Goal: Communication & Community: Share content

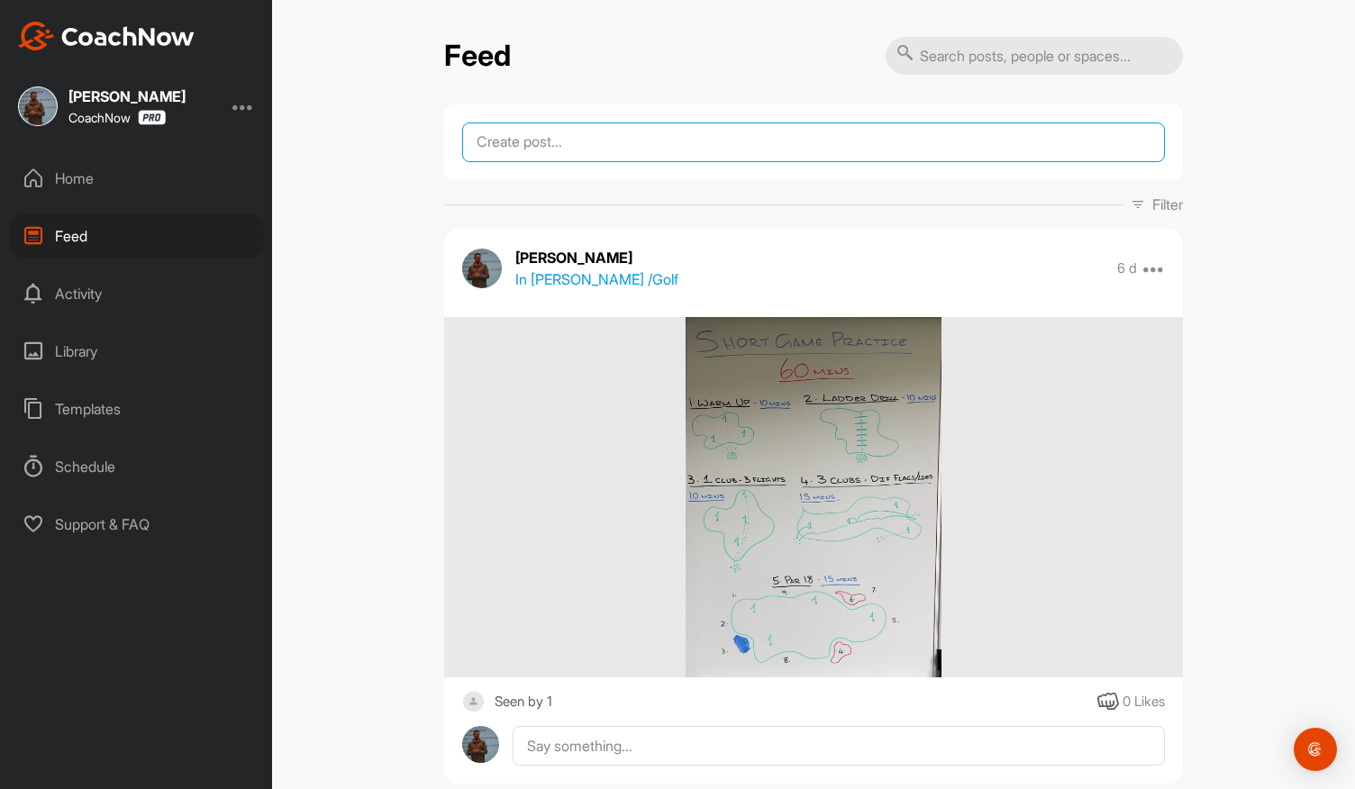
click at [589, 156] on textarea at bounding box center [813, 142] width 703 height 40
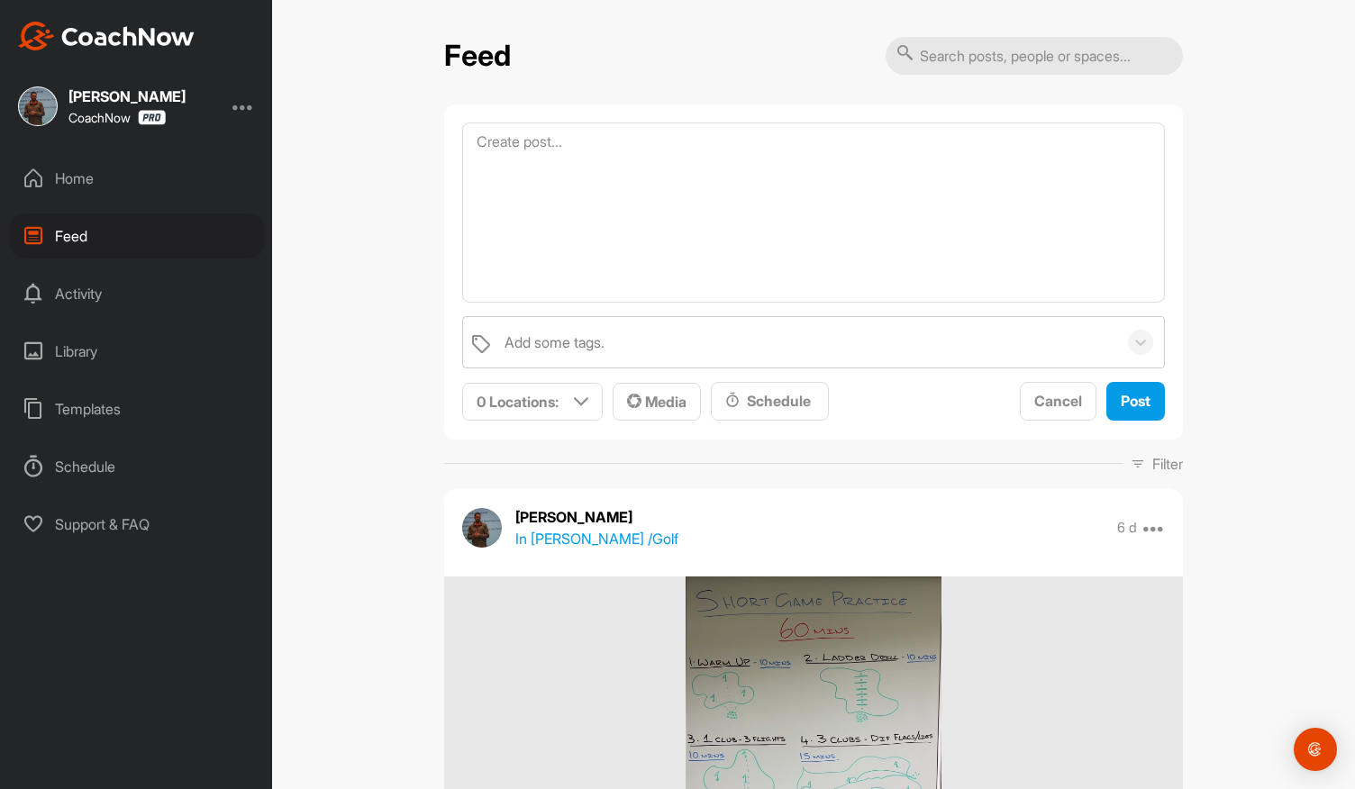
click at [85, 179] on div "Home" at bounding box center [137, 178] width 254 height 45
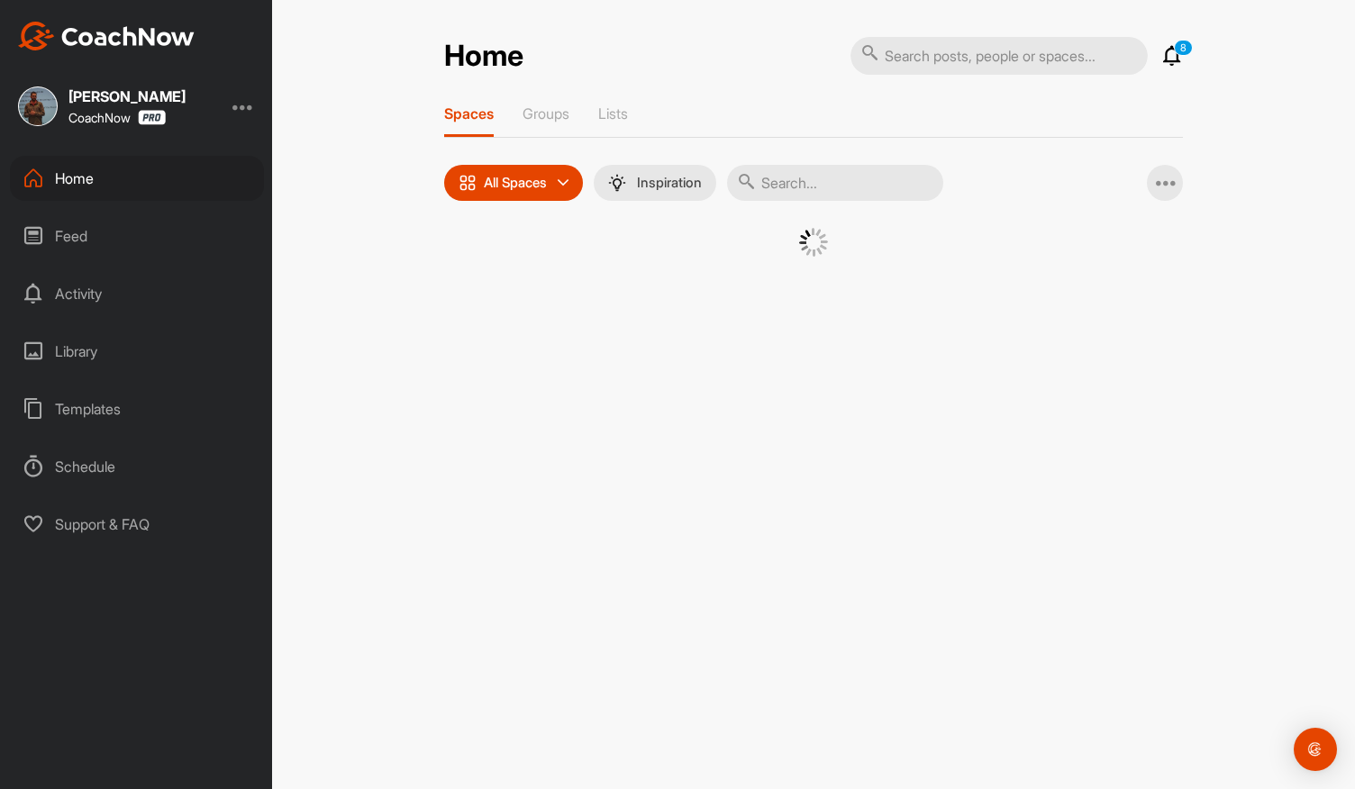
click at [827, 203] on div "Spaces Groups Lists All Spaces All spaces SMART LISTS Unanswered by me 15 days …" at bounding box center [813, 202] width 739 height 197
click at [840, 192] on input "text" at bounding box center [835, 183] width 216 height 36
type input "[PERSON_NAME]"
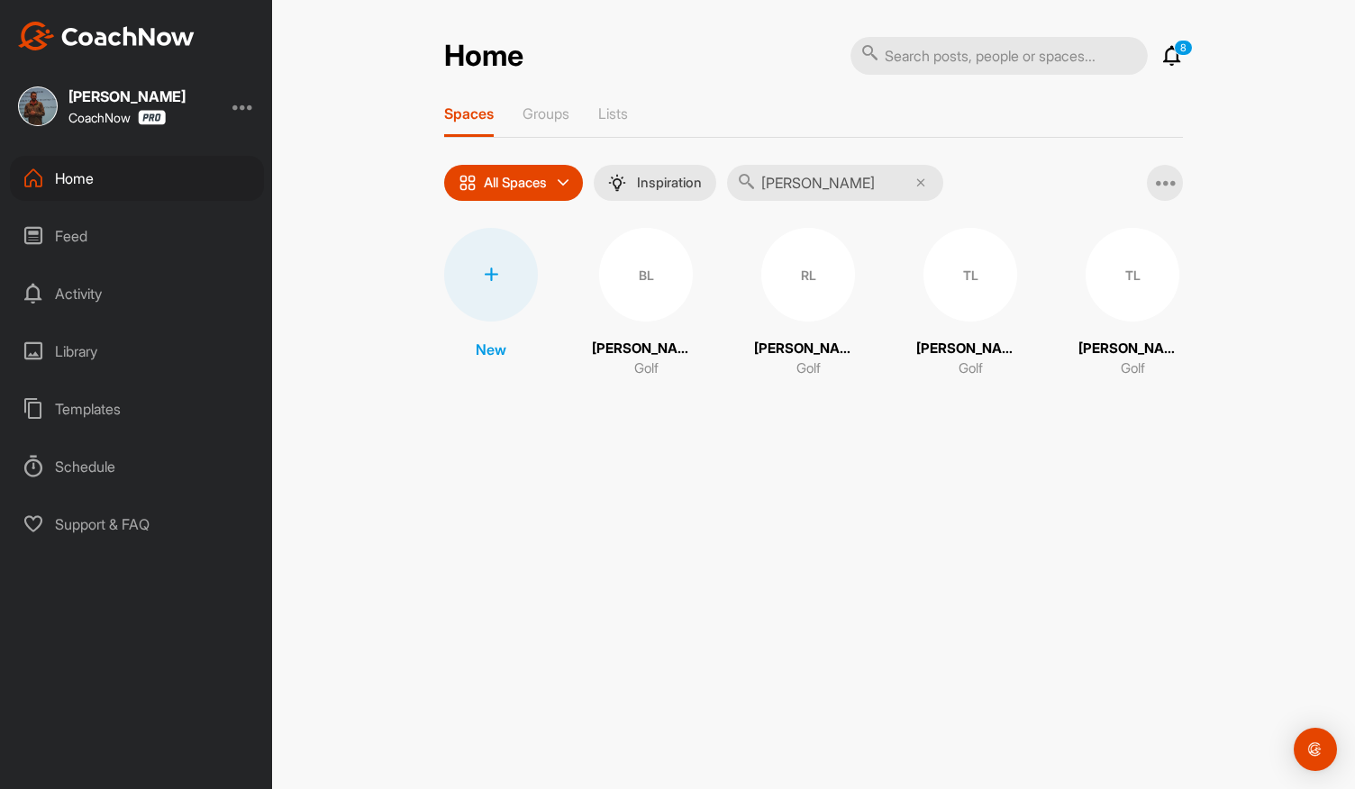
click at [672, 278] on div "BL" at bounding box center [646, 275] width 94 height 94
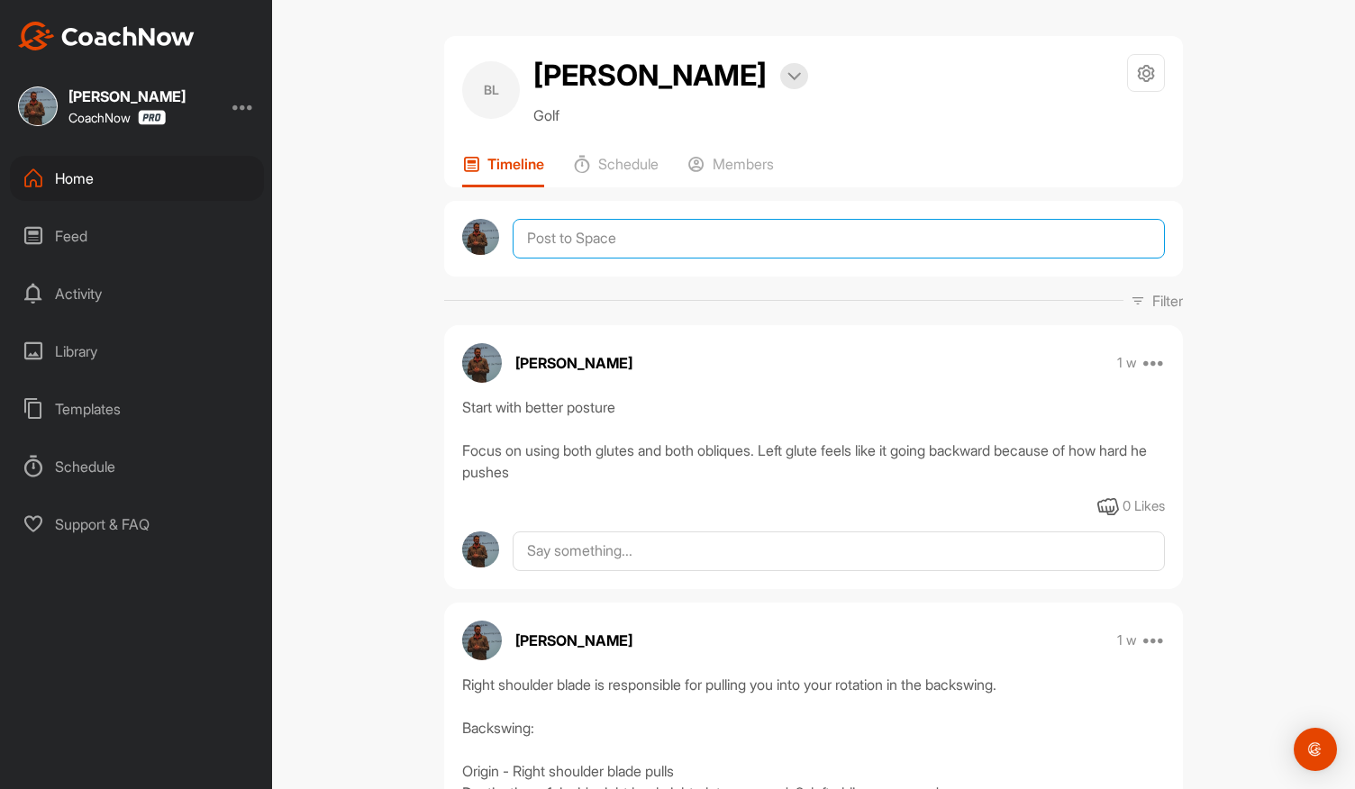
click at [722, 237] on textarea at bounding box center [839, 239] width 652 height 40
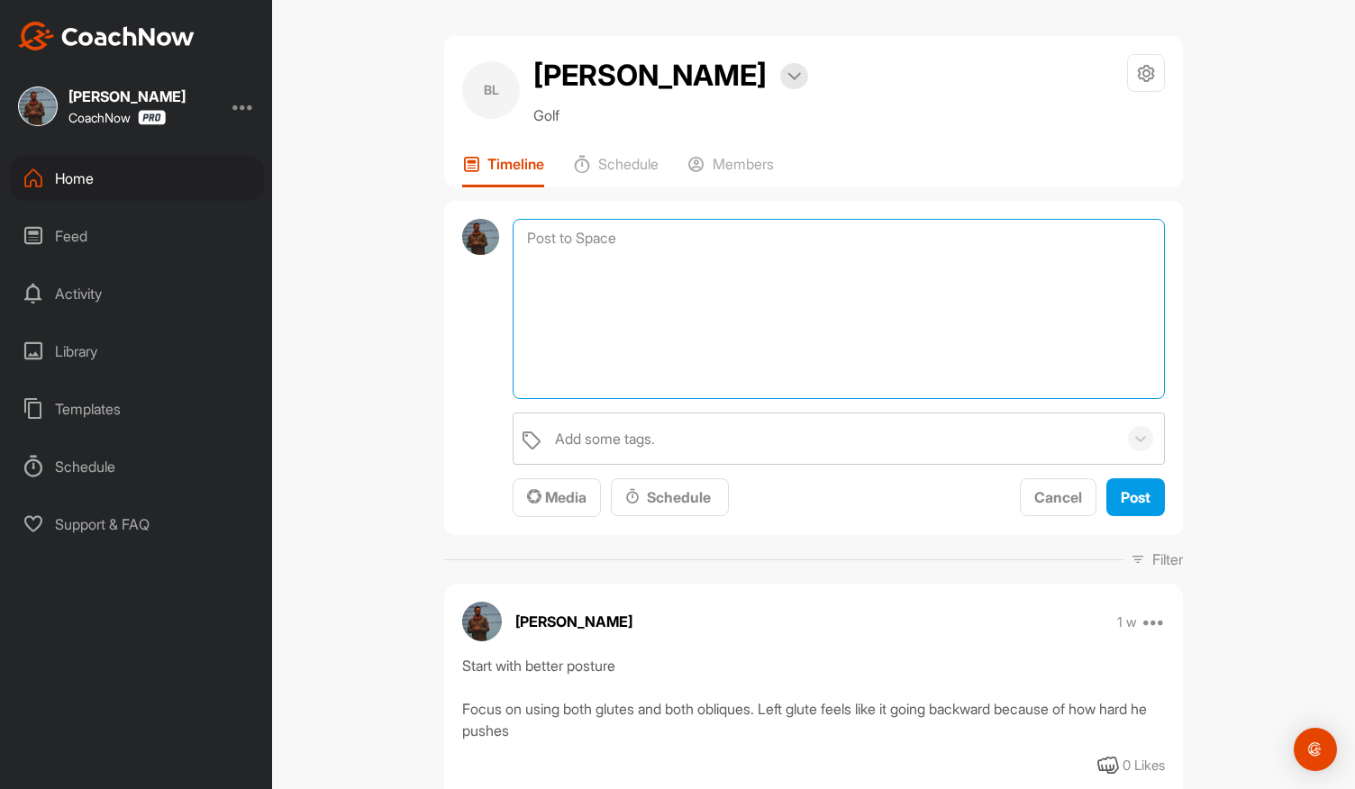
paste textarea "maintain right arc pressure in backswing - don't let pressure get to outside of…"
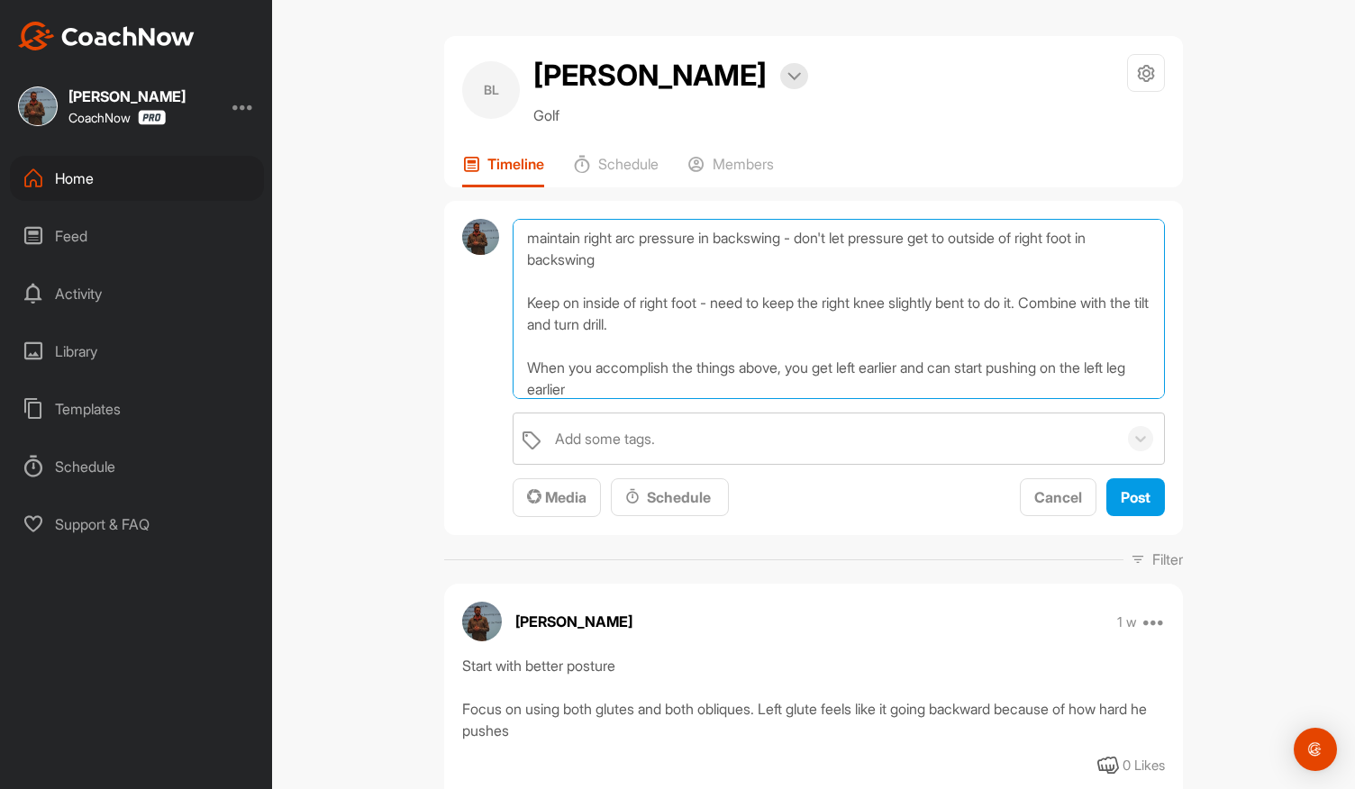
scroll to position [21, 0]
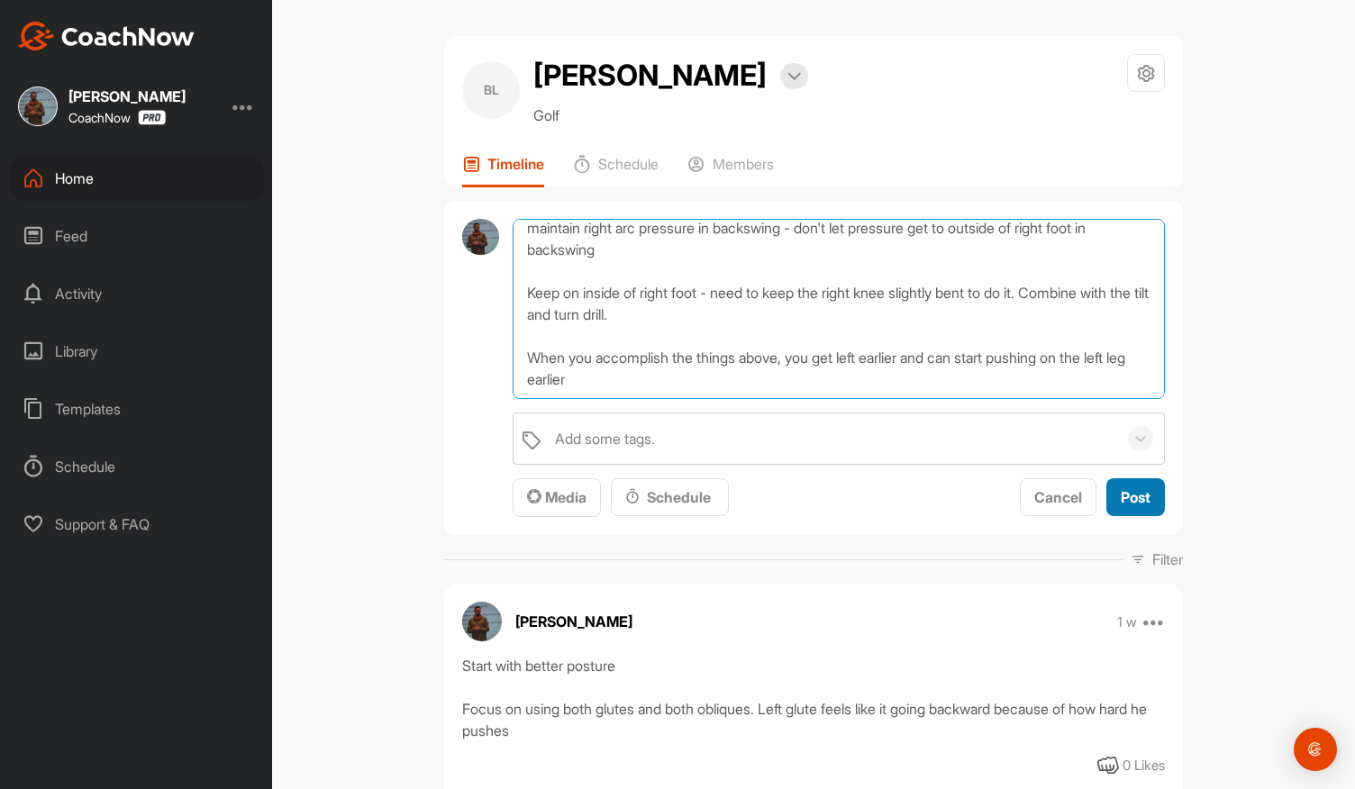
type textarea "maintain right arc pressure in backswing - don't let pressure get to outside of…"
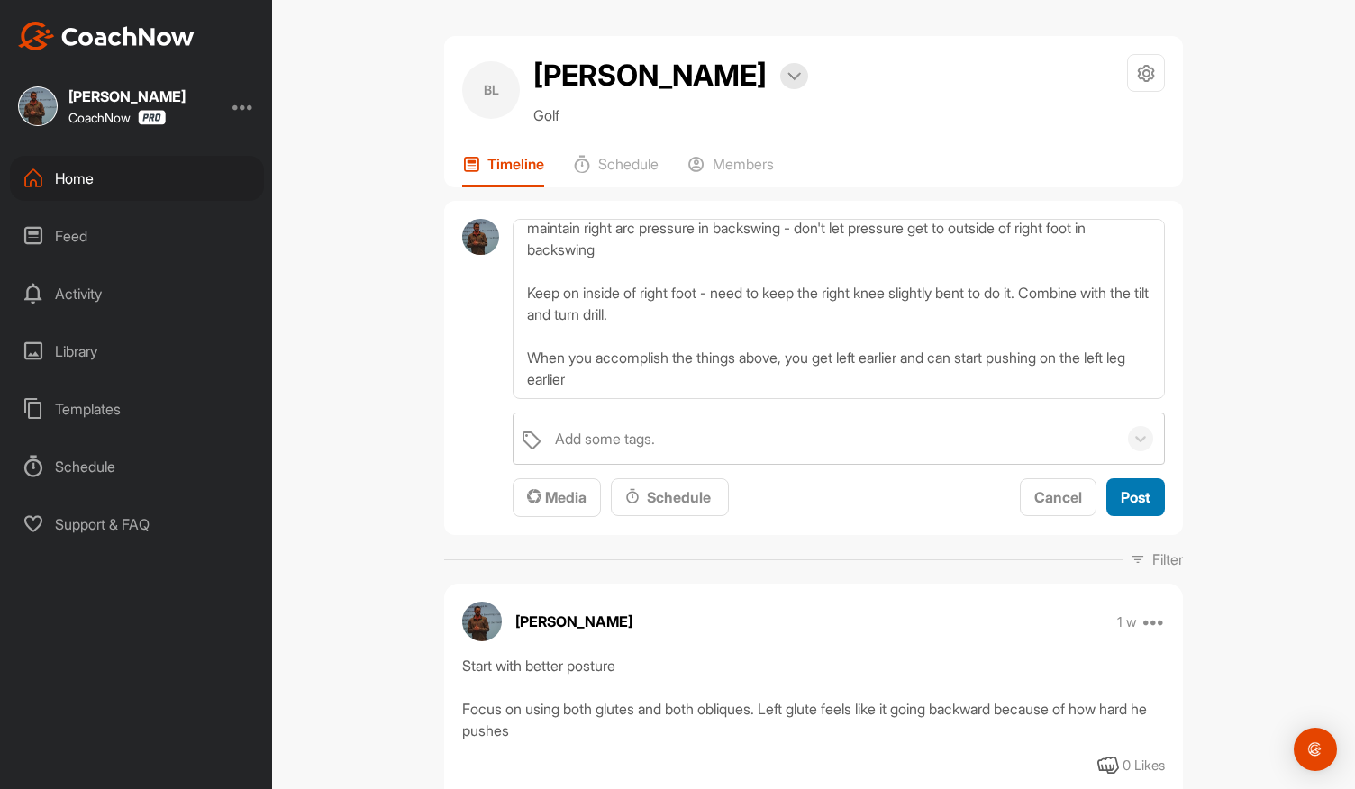
click at [1138, 488] on span "Post" at bounding box center [1135, 497] width 30 height 18
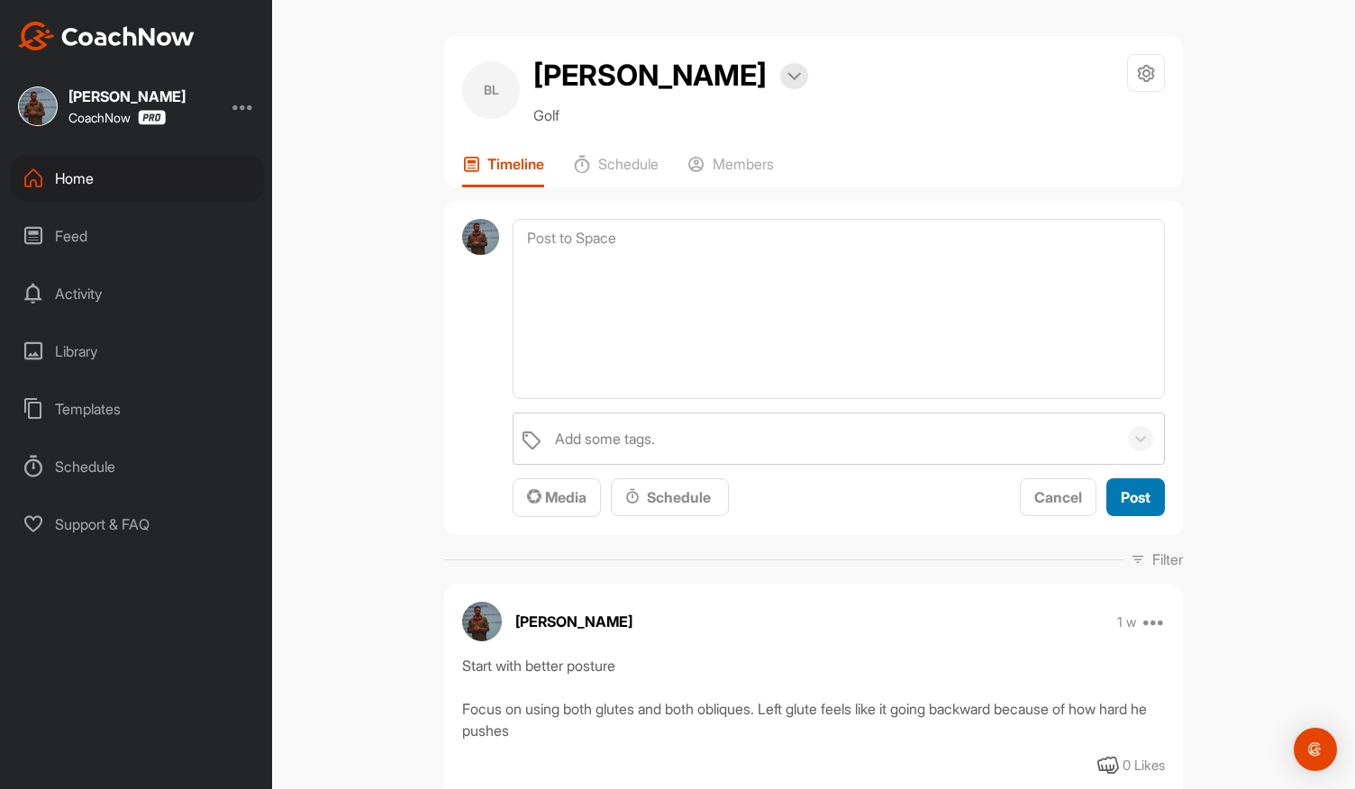
scroll to position [0, 0]
